Goal: Task Accomplishment & Management: Complete application form

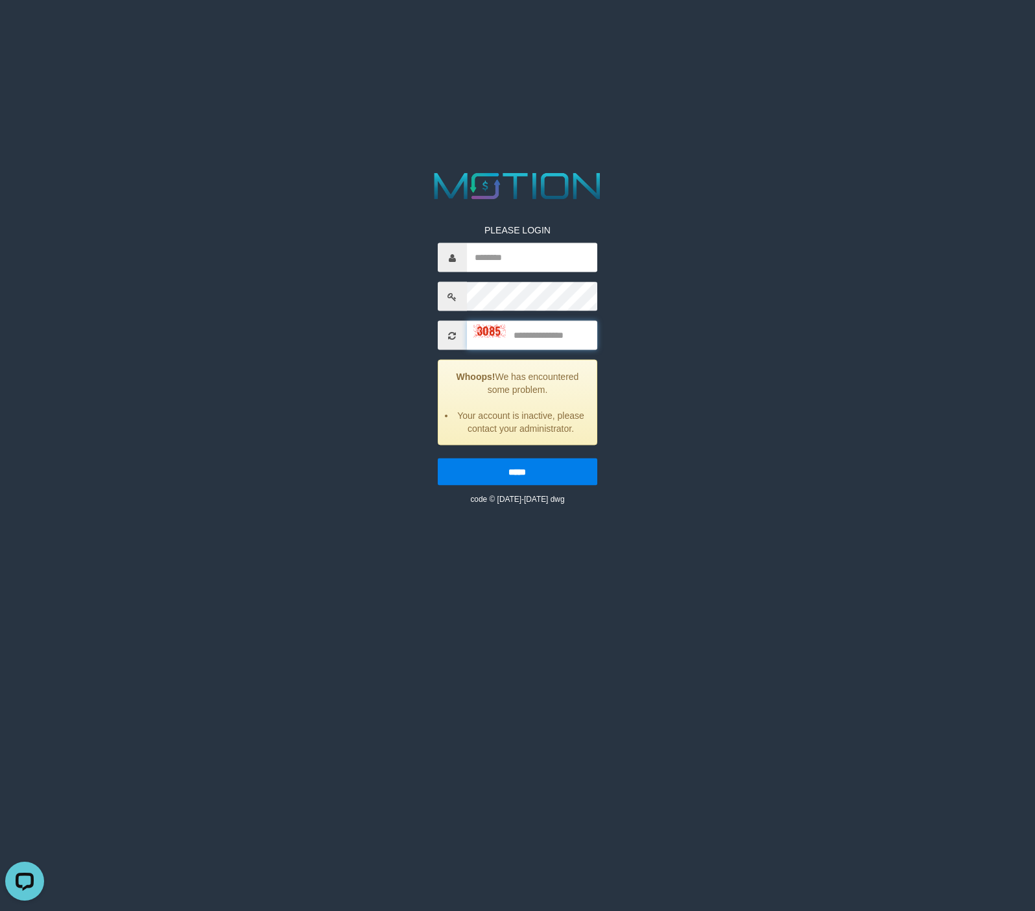
click at [552, 339] on input "text" at bounding box center [532, 335] width 130 height 29
click at [460, 335] on span at bounding box center [452, 335] width 29 height 29
click at [450, 335] on icon at bounding box center [452, 335] width 8 height 9
click at [449, 335] on icon at bounding box center [452, 335] width 8 height 9
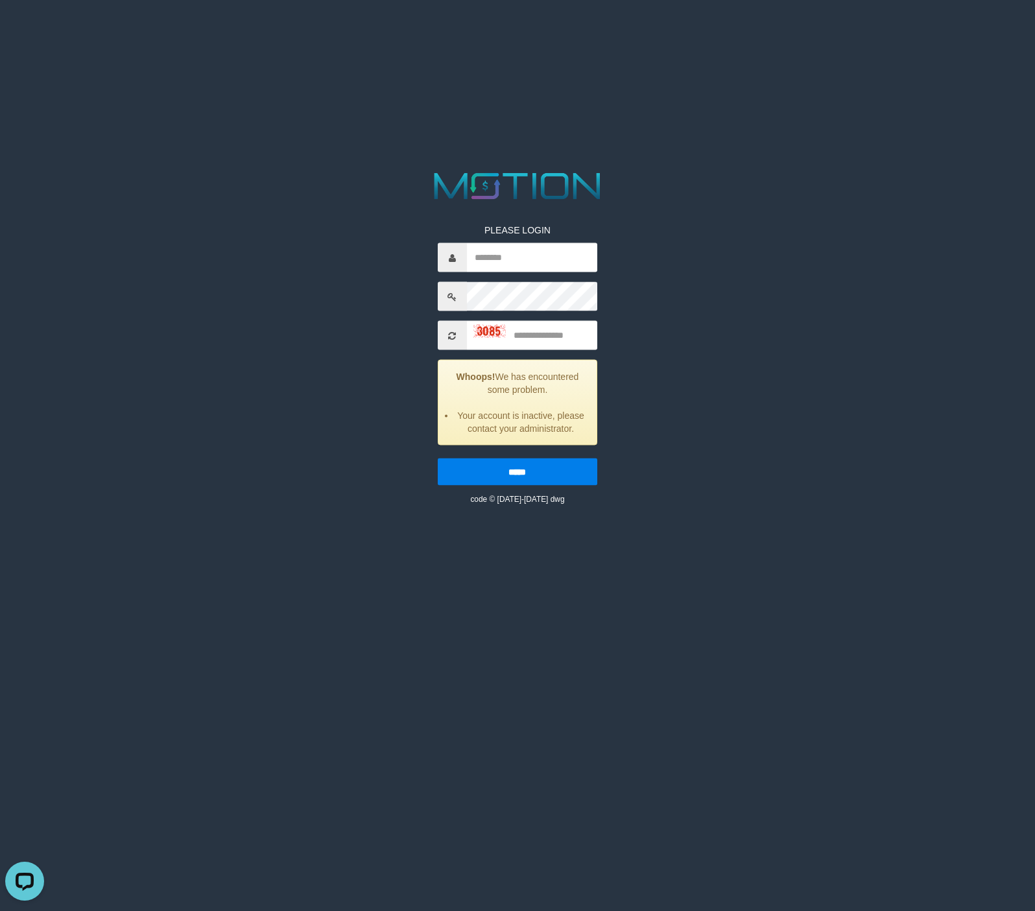
click at [449, 335] on icon at bounding box center [452, 335] width 8 height 9
click at [454, 324] on span at bounding box center [452, 335] width 29 height 29
click at [455, 331] on icon at bounding box center [452, 335] width 8 height 9
click at [452, 337] on icon at bounding box center [452, 335] width 8 height 9
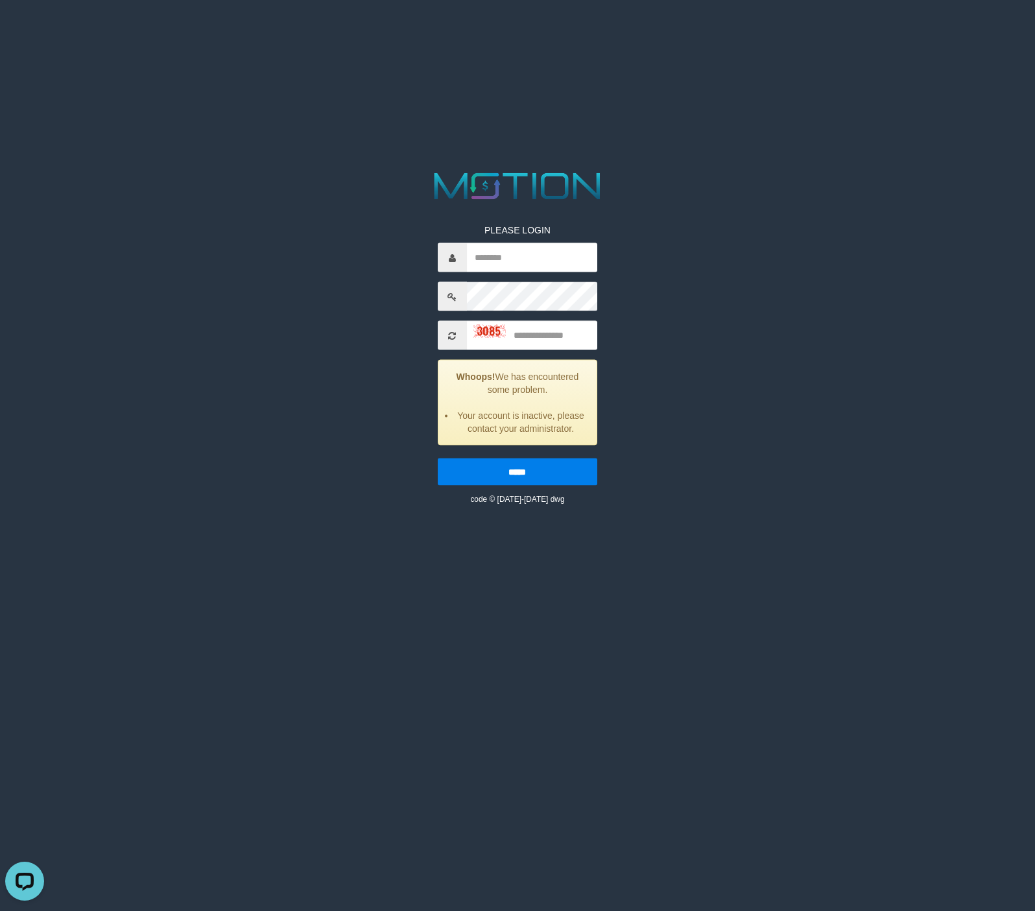
click at [452, 337] on icon at bounding box center [452, 335] width 8 height 9
click at [665, 32] on html "PLEASE LOGIN Whoops! We has encountered some problem. Your account is inactive,…" at bounding box center [517, 16] width 1035 height 32
click at [543, 255] on input "text" at bounding box center [532, 257] width 130 height 29
type input "********"
click at [464, 331] on span at bounding box center [452, 335] width 29 height 29
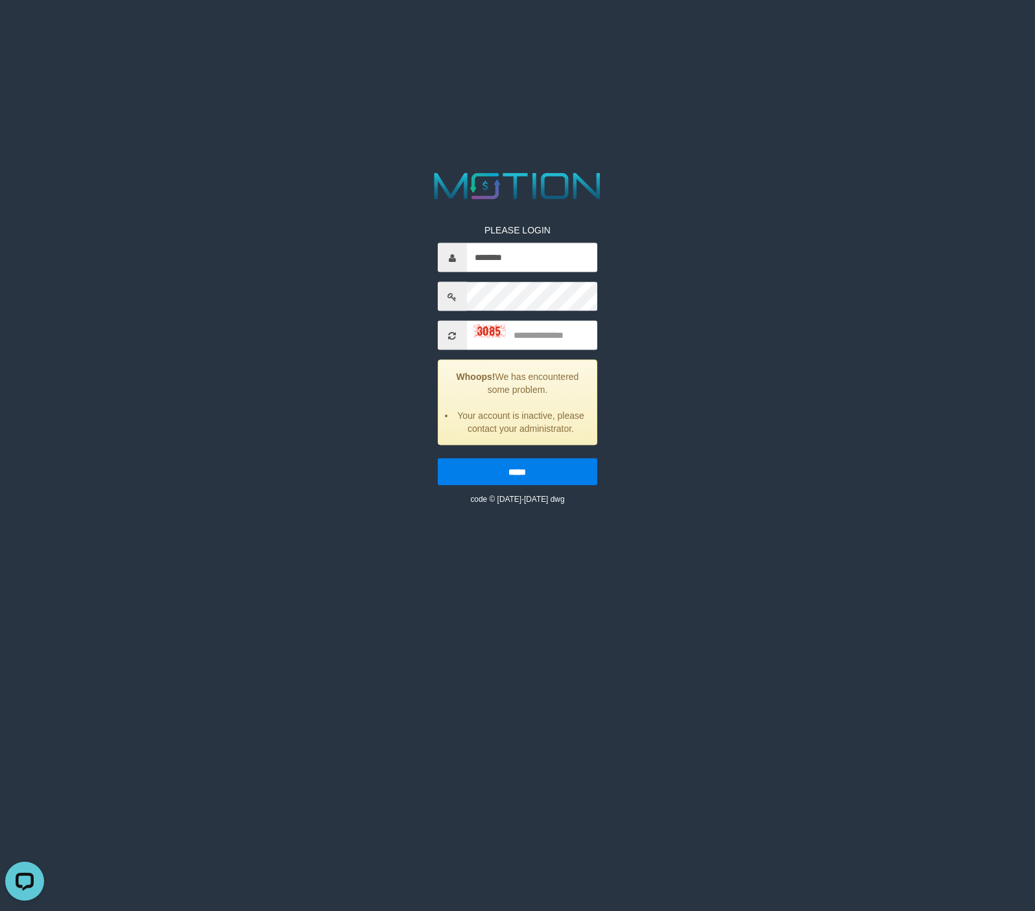
drag, startPoint x: 449, startPoint y: 324, endPoint x: 399, endPoint y: 14, distance: 313.3
click at [449, 323] on span at bounding box center [452, 335] width 29 height 29
